Goal: Transaction & Acquisition: Purchase product/service

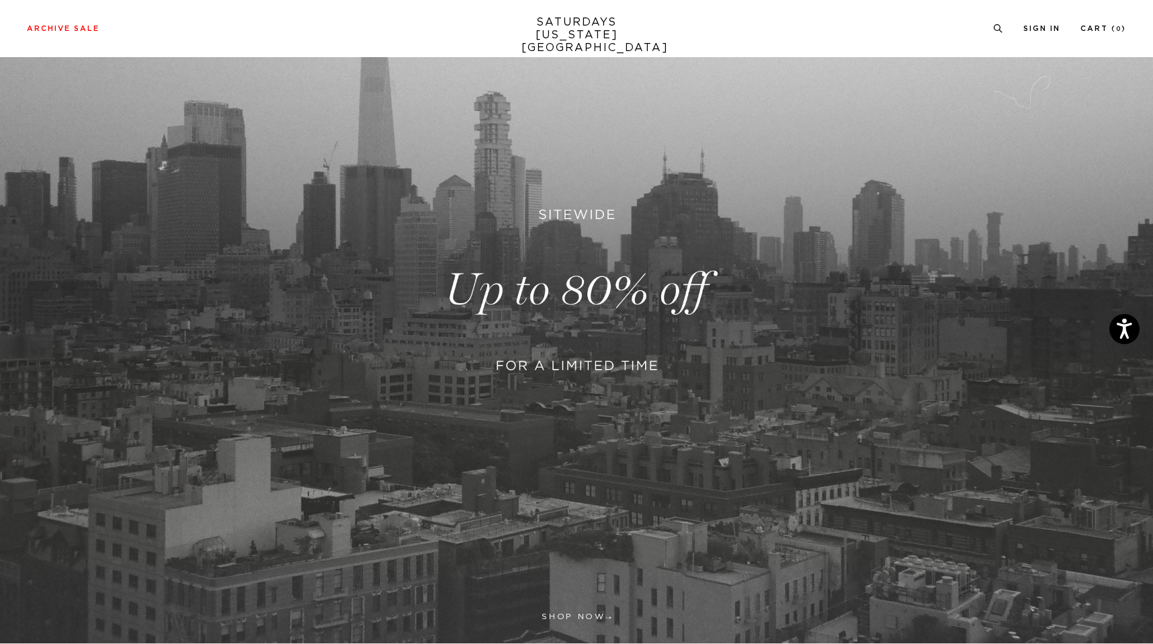
scroll to position [140, 0]
click at [565, 310] on link at bounding box center [576, 291] width 1153 height 706
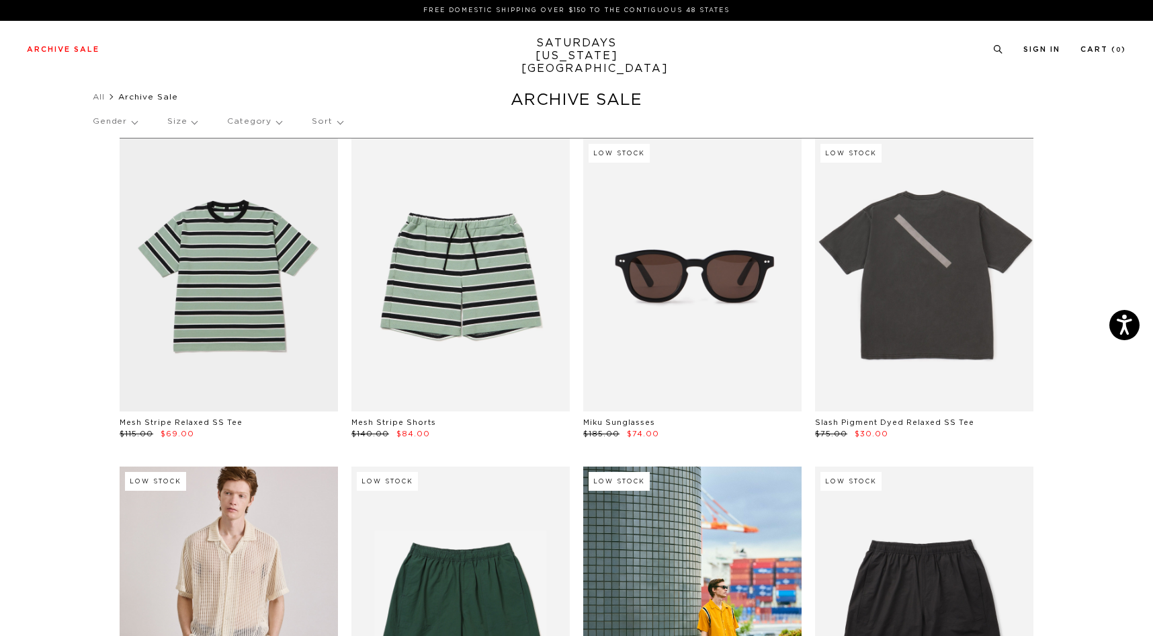
click at [190, 128] on p "Size" at bounding box center [182, 121] width 30 height 31
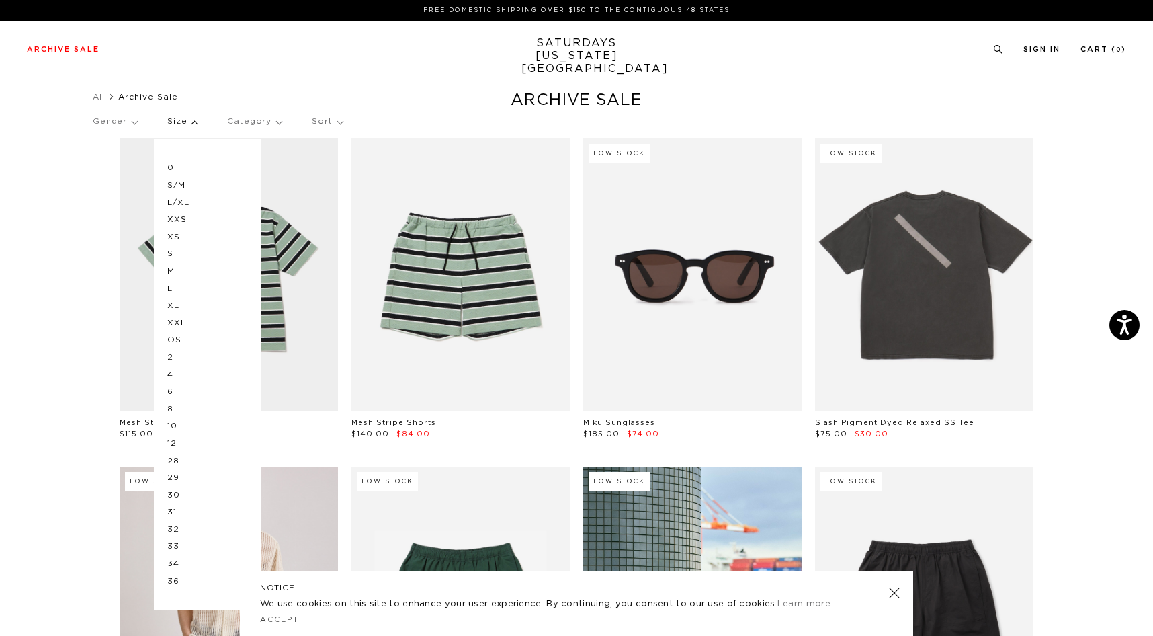
click at [171, 270] on p "M" at bounding box center [207, 271] width 81 height 17
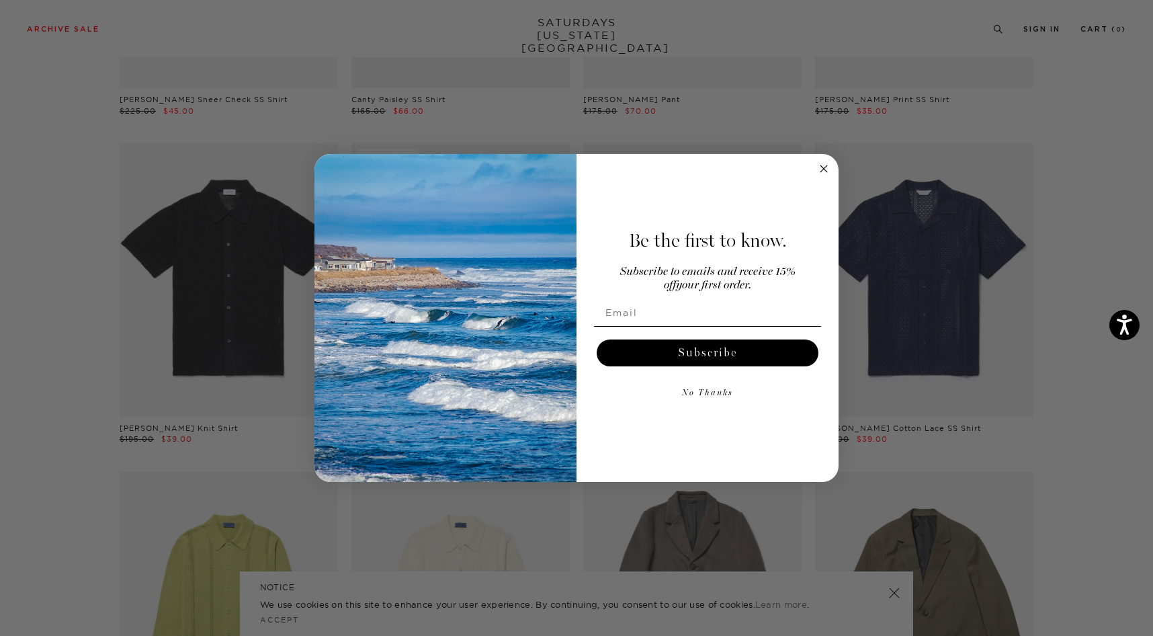
scroll to position [2378, 0]
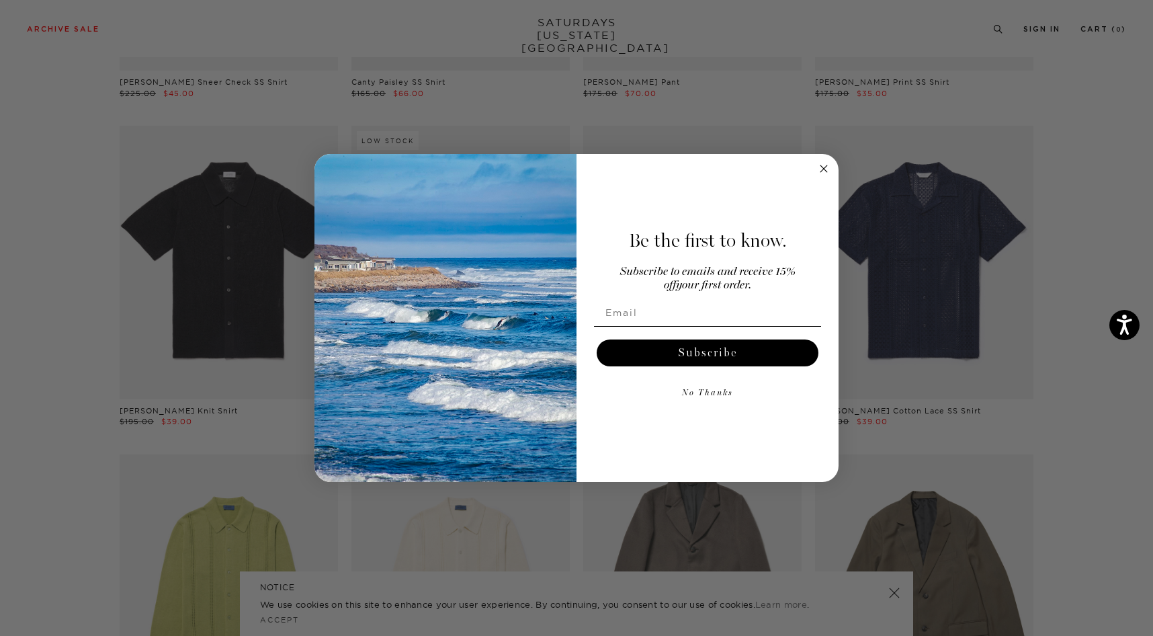
click at [821, 167] on icon "Close dialog" at bounding box center [824, 168] width 7 height 7
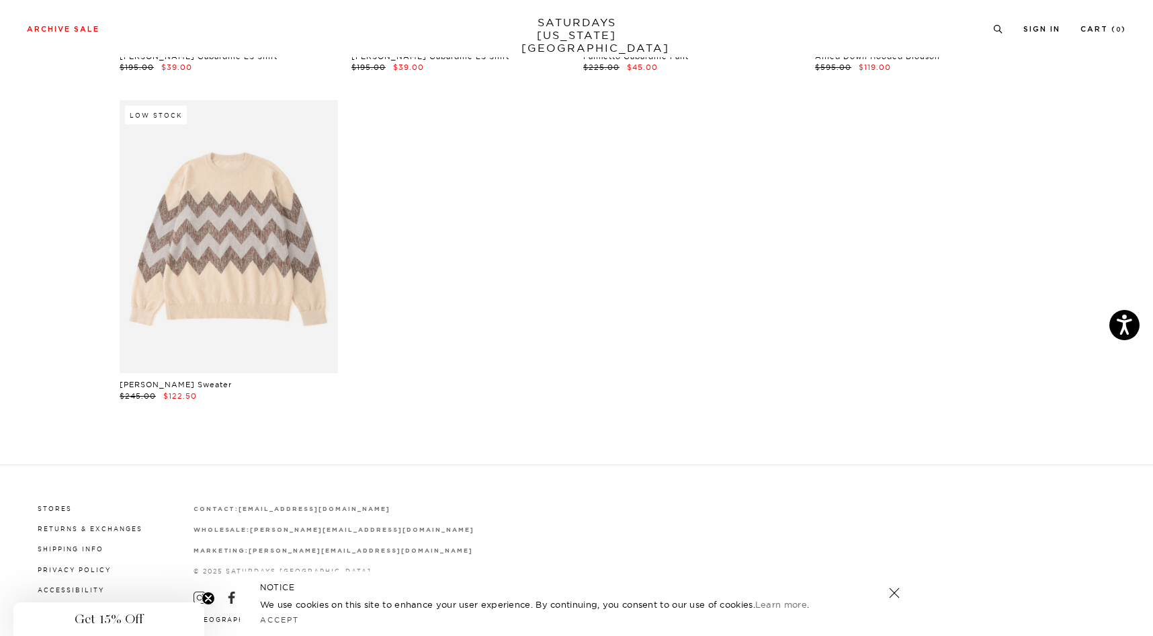
scroll to position [5732, 0]
